Goal: Task Accomplishment & Management: Manage account settings

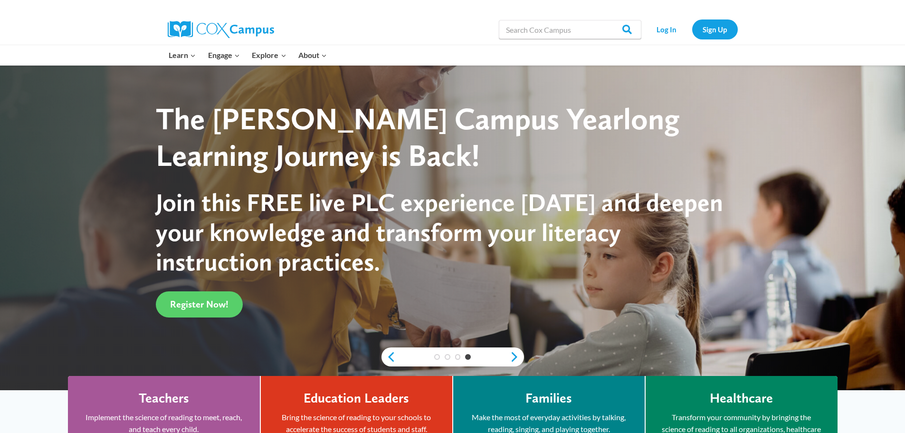
click at [674, 15] on div "Log In Sign Up" at bounding box center [692, 29] width 92 height 30
click at [670, 21] on link "Log In" at bounding box center [666, 28] width 41 height 19
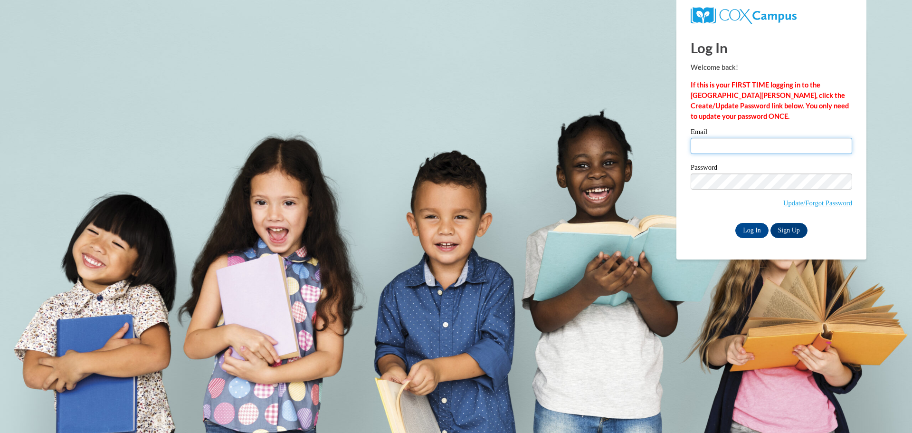
click at [737, 143] on input "Email" at bounding box center [772, 146] width 162 height 16
type input "amarten@wivcs.org"
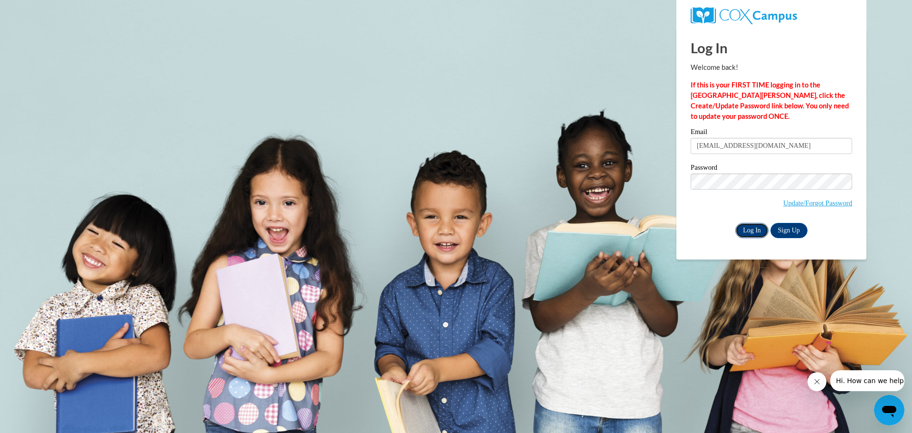
click at [753, 228] on input "Log In" at bounding box center [751, 230] width 33 height 15
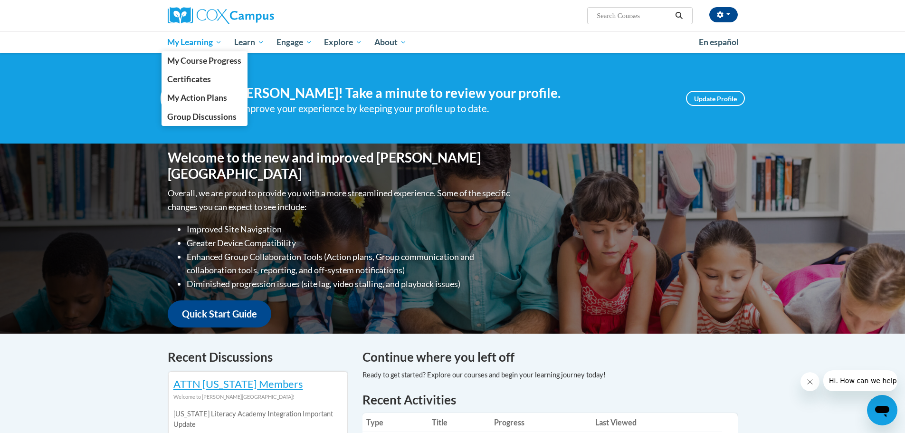
click at [191, 48] on link "My Learning" at bounding box center [195, 42] width 67 height 22
click at [199, 61] on span "My Course Progress" at bounding box center [204, 61] width 74 height 10
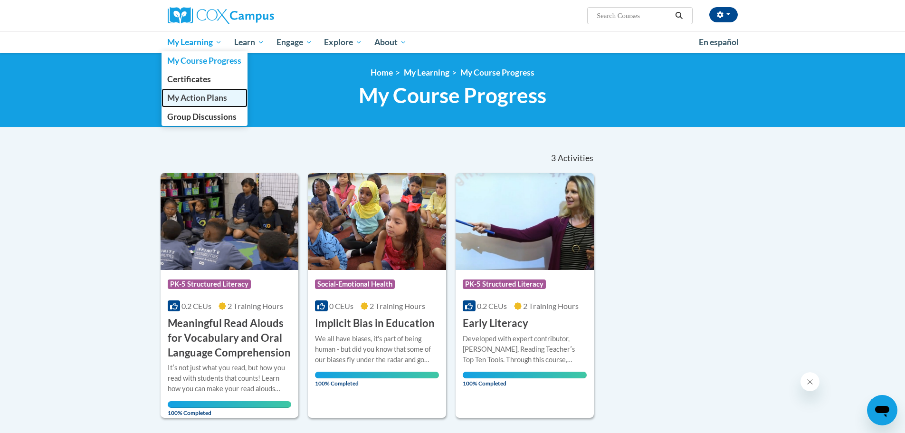
click at [200, 97] on span "My Action Plans" at bounding box center [197, 98] width 60 height 10
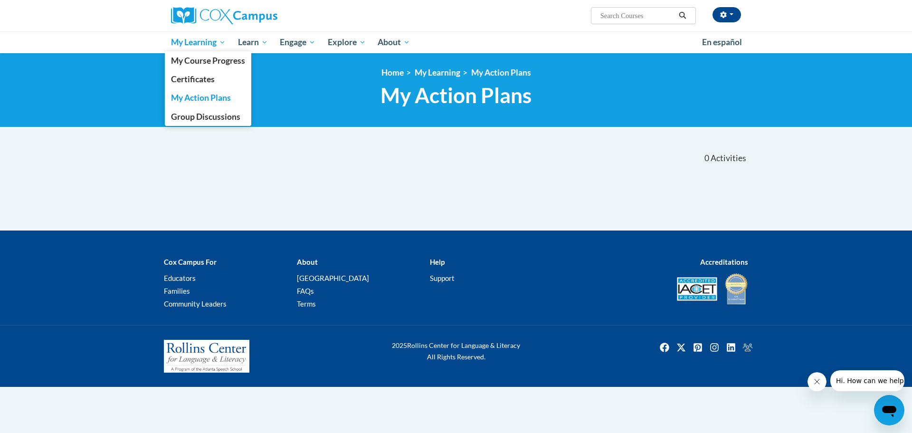
click at [220, 46] on span "My Learning" at bounding box center [198, 42] width 55 height 11
click at [212, 61] on span "My Course Progress" at bounding box center [208, 61] width 74 height 10
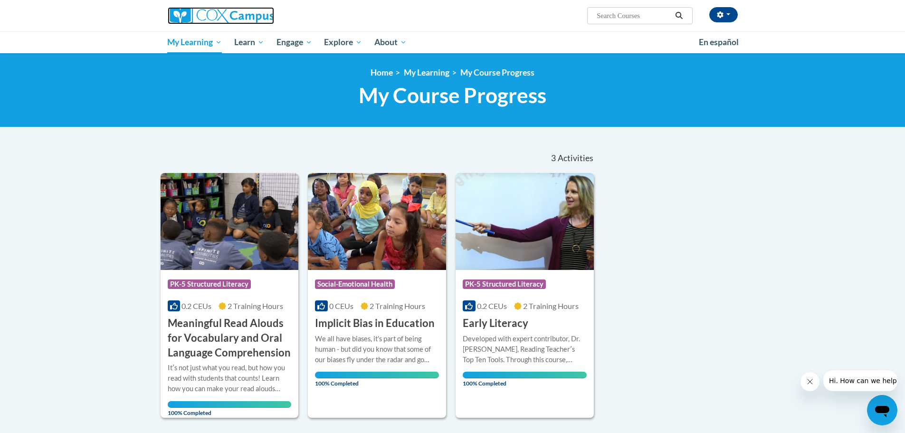
click at [229, 15] on img at bounding box center [221, 15] width 106 height 17
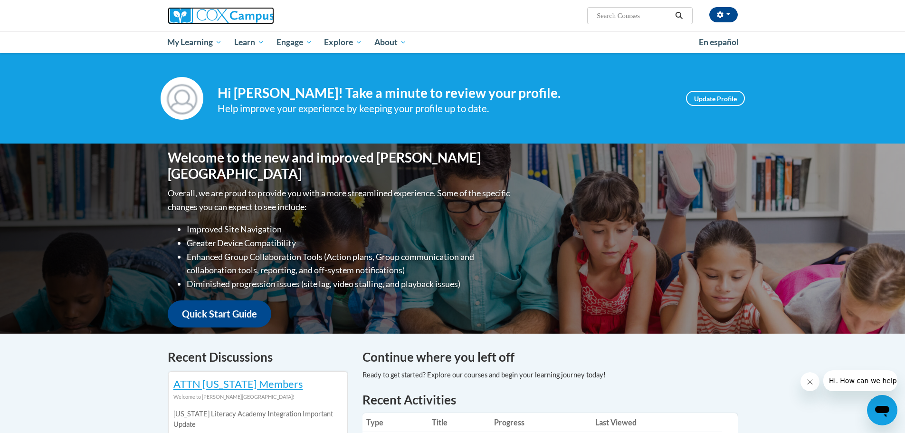
click at [202, 14] on img at bounding box center [221, 15] width 106 height 17
